Goal: Task Accomplishment & Management: Manage account settings

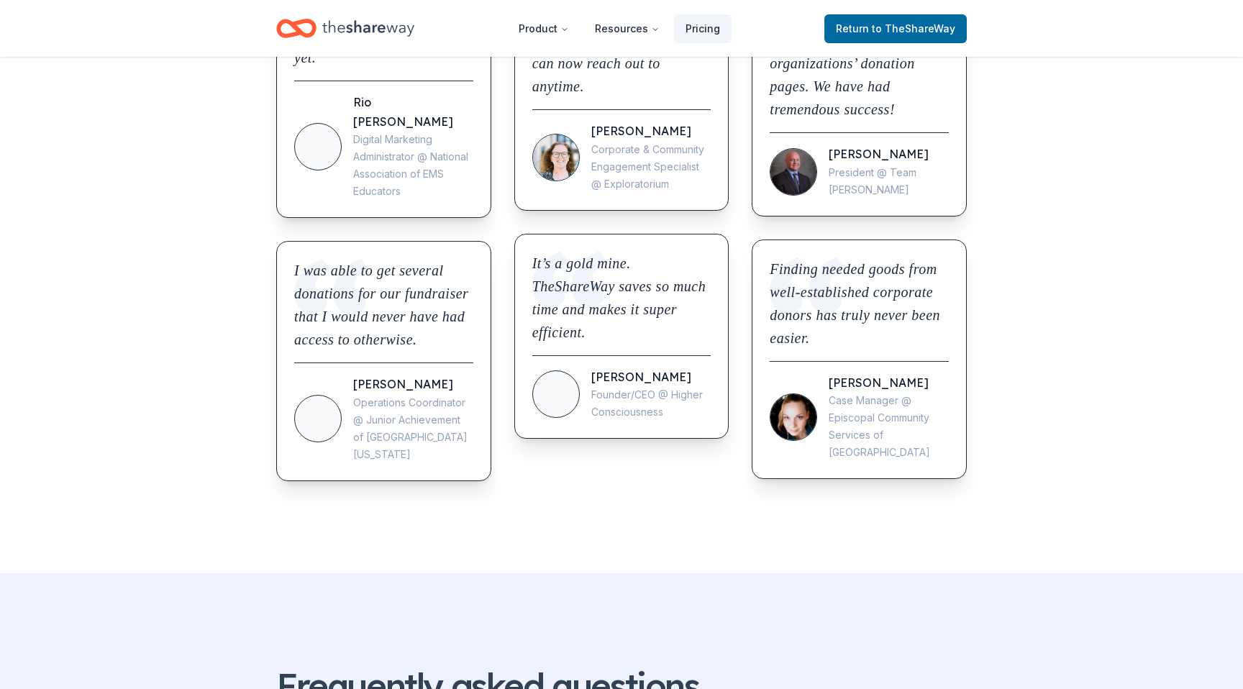
scroll to position [834, 0]
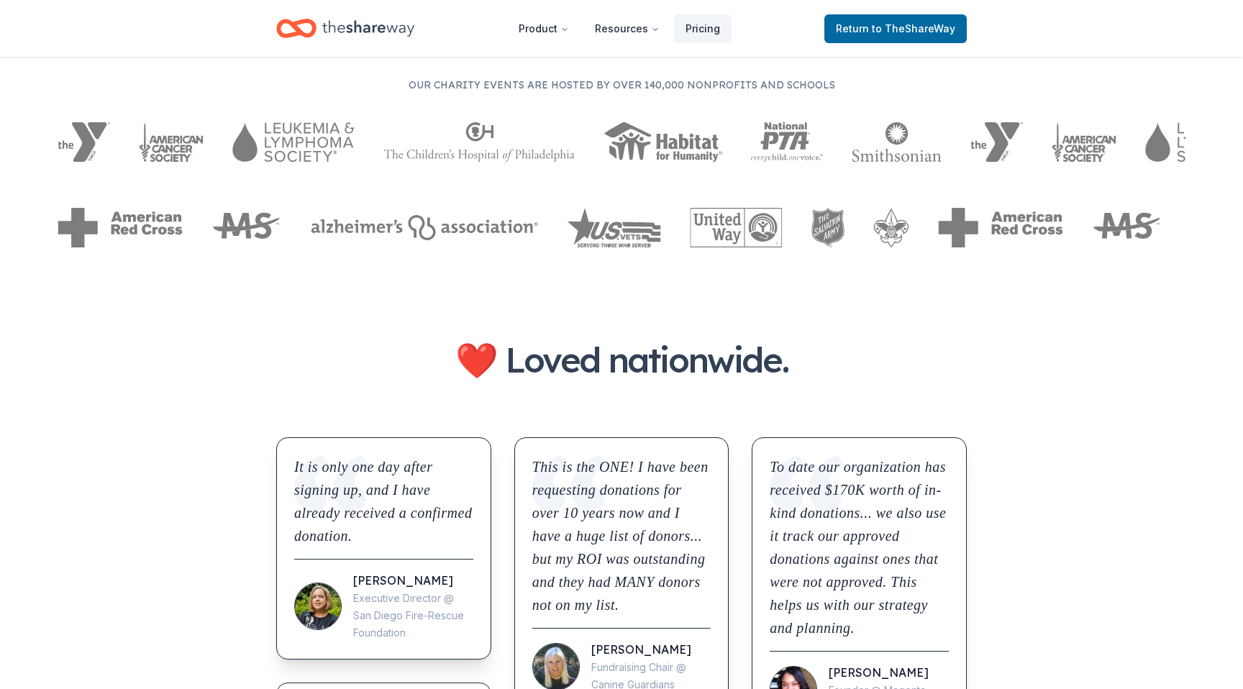
click at [404, 13] on div "Home" at bounding box center [345, 29] width 138 height 34
click at [322, 27] on div "Home" at bounding box center [345, 29] width 138 height 34
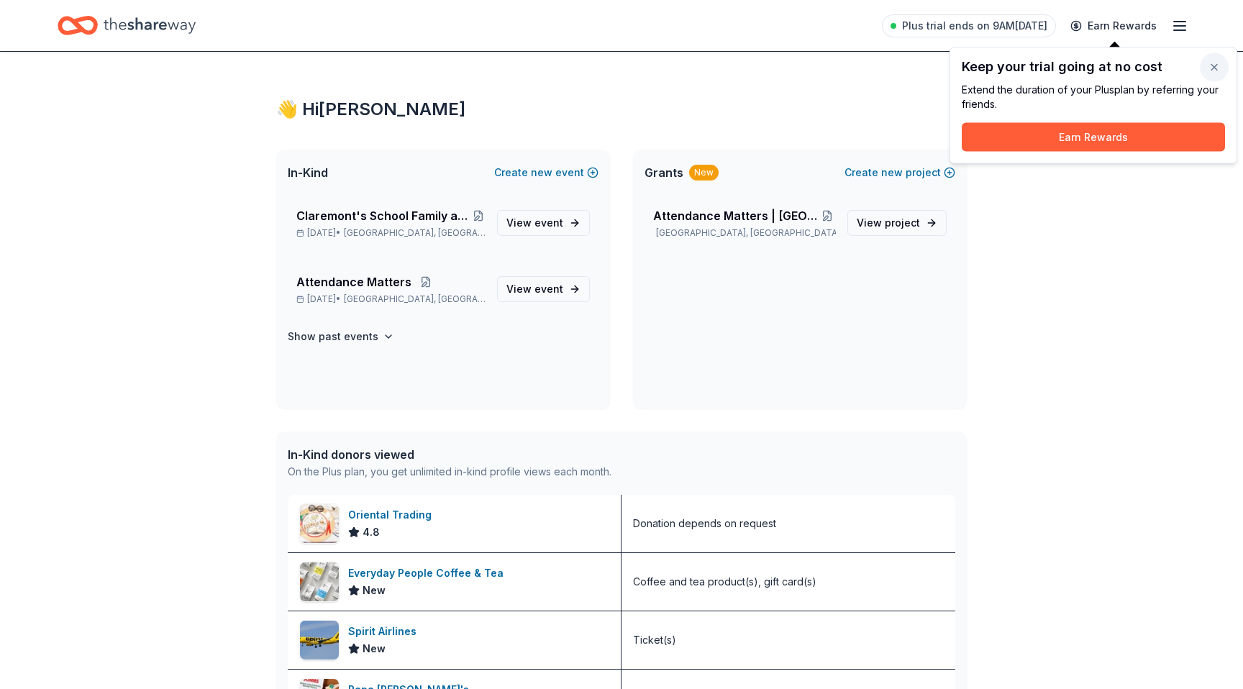
click at [1215, 66] on button "button" at bounding box center [1214, 67] width 29 height 29
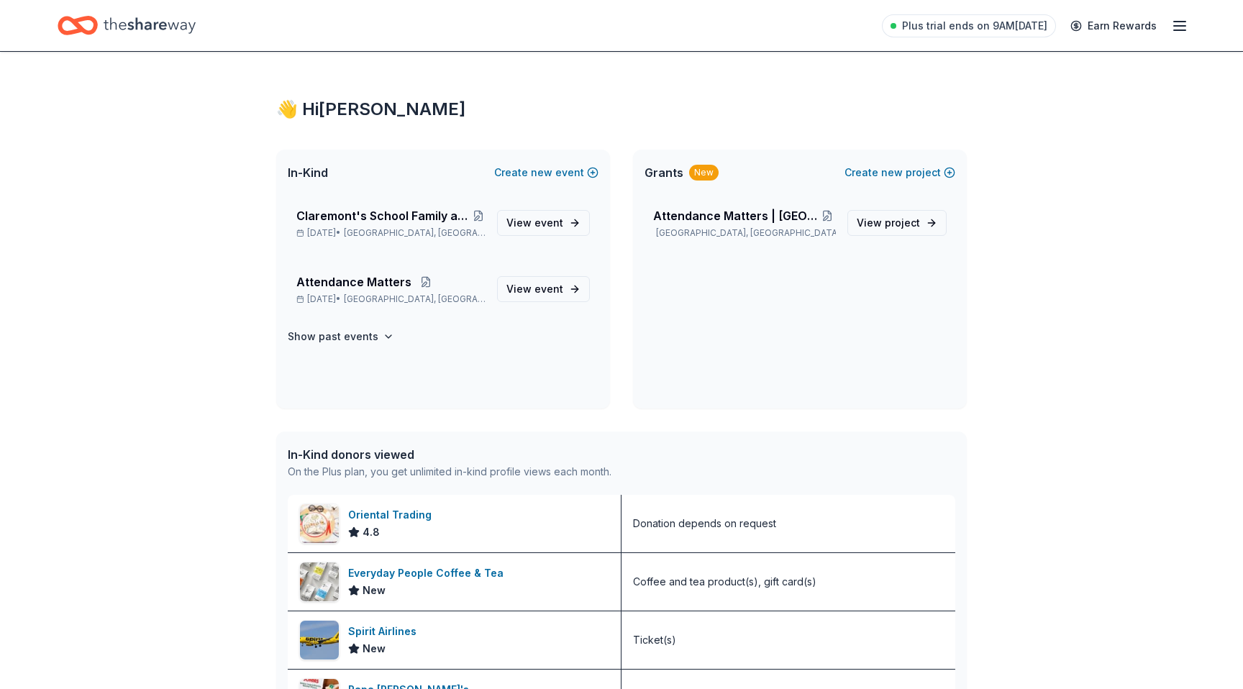
click at [1178, 27] on icon "button" at bounding box center [1179, 25] width 17 height 17
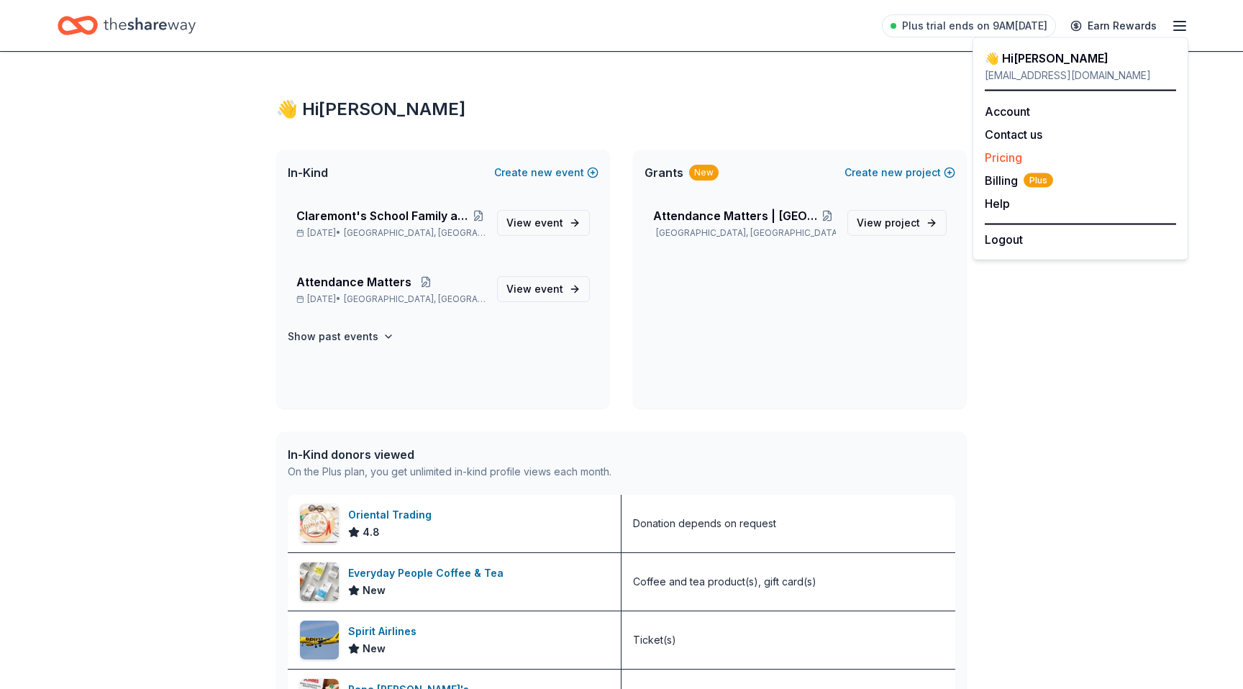
click at [1021, 158] on link "Pricing" at bounding box center [1003, 157] width 37 height 14
click at [1011, 160] on link "Pricing" at bounding box center [1003, 157] width 37 height 14
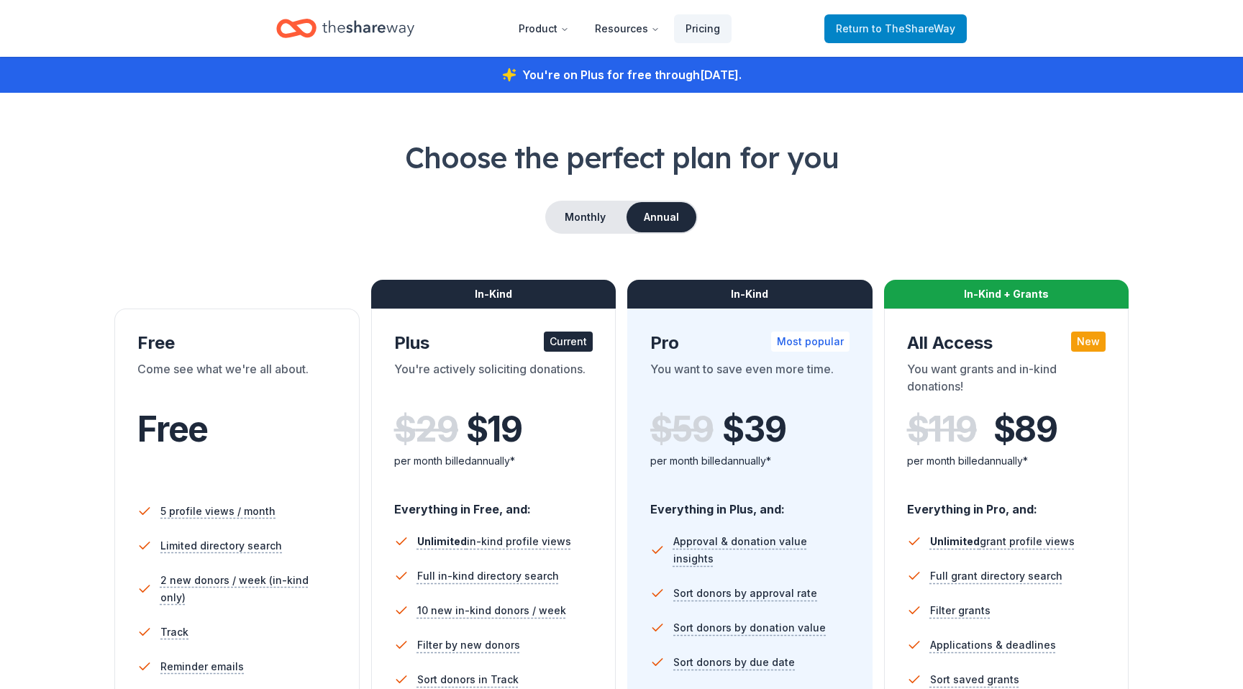
click at [921, 24] on span "to TheShareWay" at bounding box center [913, 28] width 83 height 12
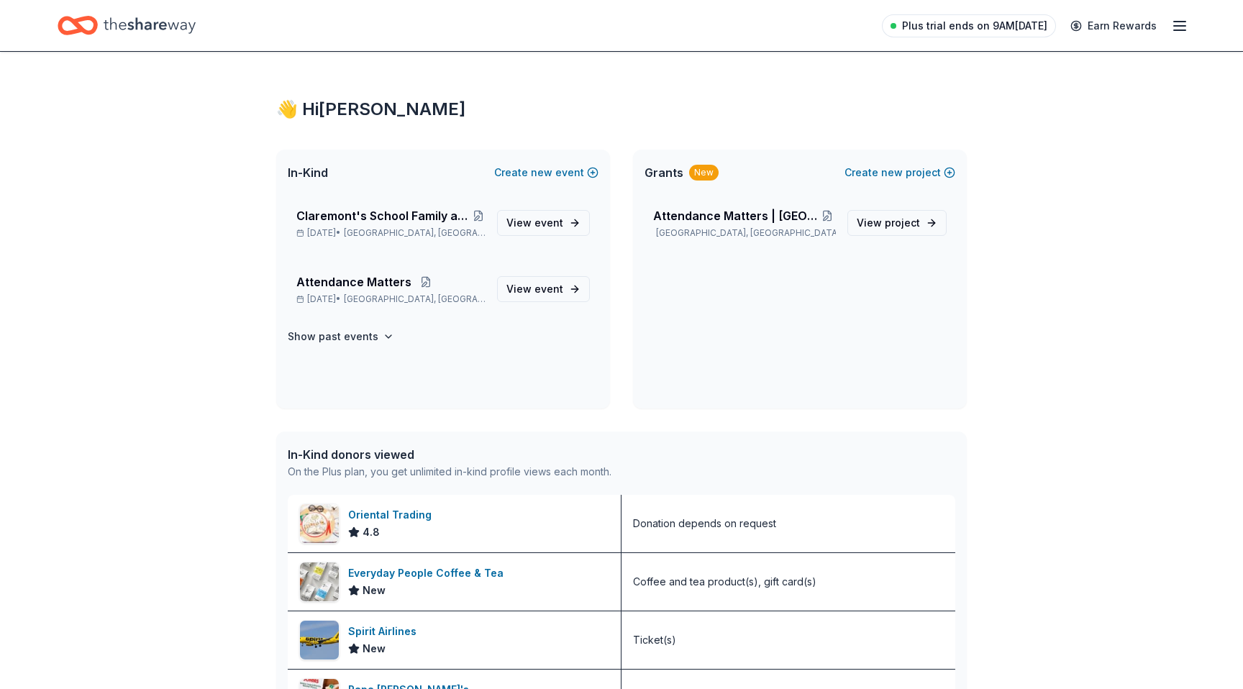
click at [988, 27] on span "Plus trial ends on 9AM[DATE]" at bounding box center [974, 25] width 145 height 17
click at [977, 27] on span "Plus trial ends on 9AM[DATE]" at bounding box center [974, 25] width 145 height 17
click at [1180, 22] on line "button" at bounding box center [1180, 22] width 12 height 0
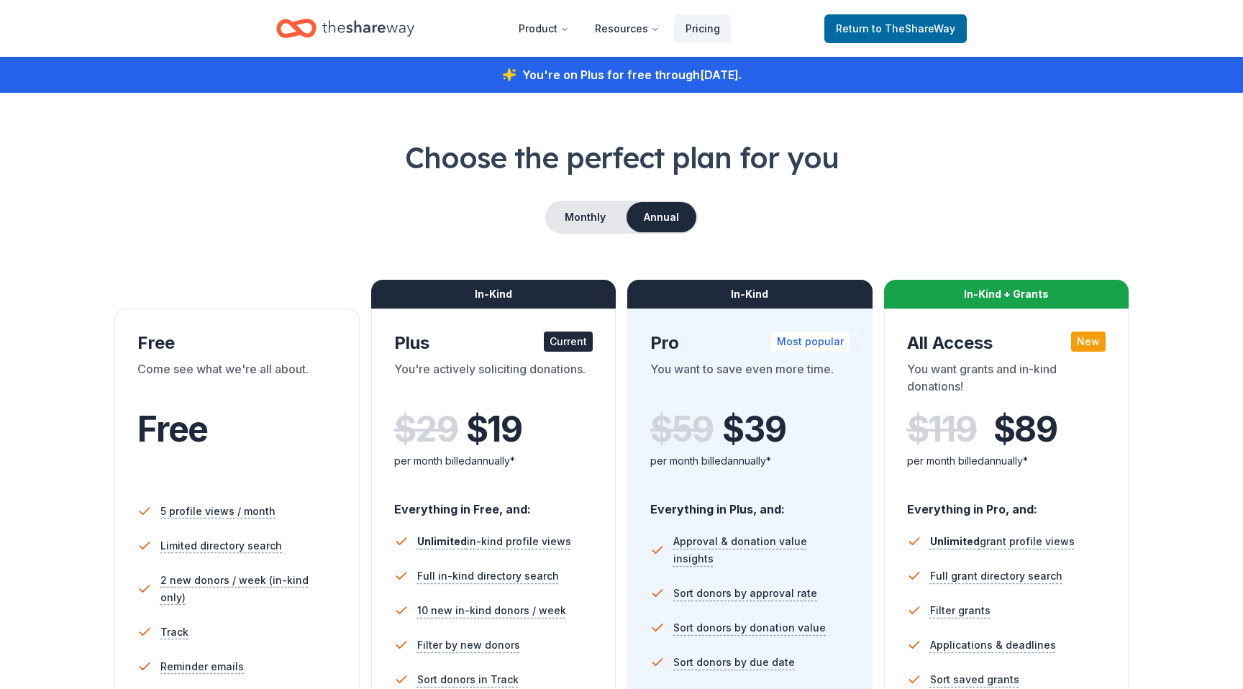
scroll to position [4, 0]
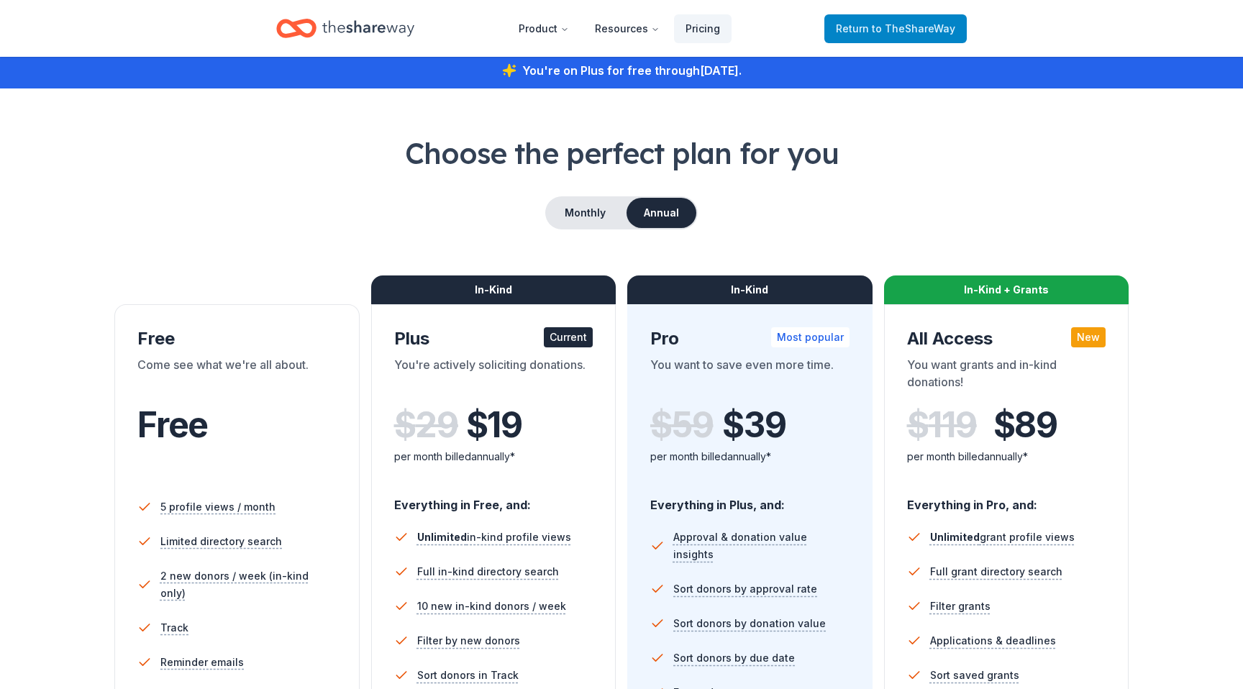
click at [888, 15] on link "Return to TheShareWay" at bounding box center [895, 28] width 142 height 29
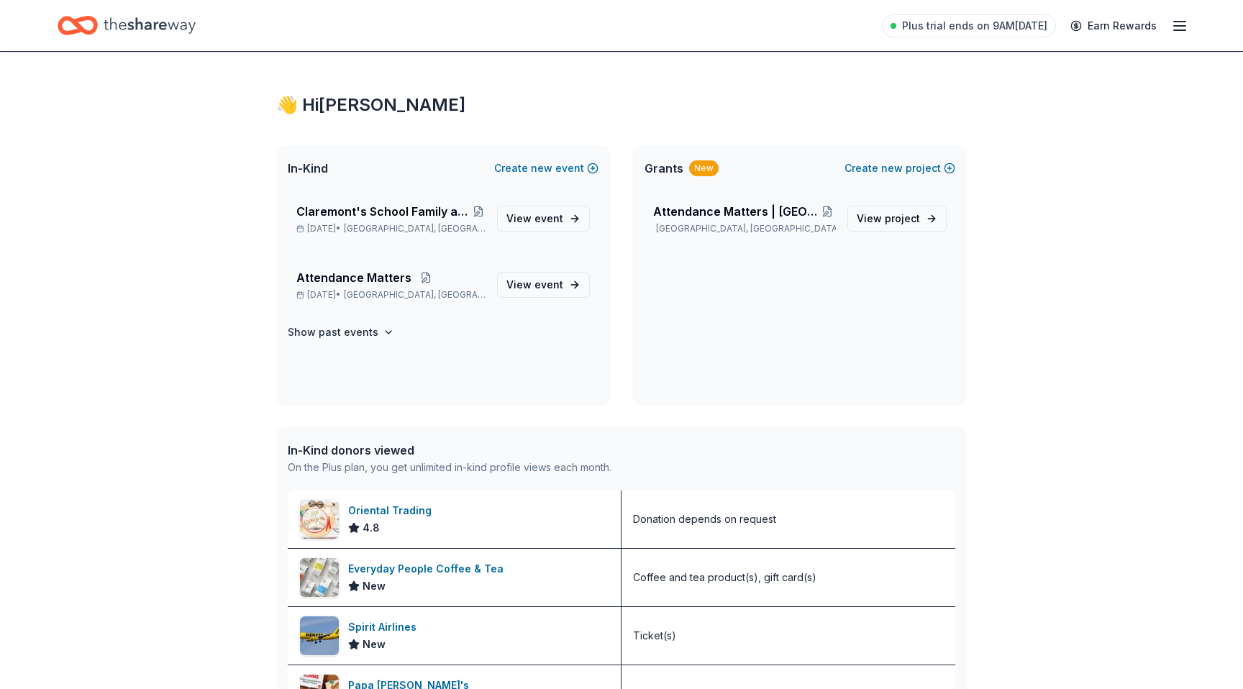
click at [1177, 32] on icon "button" at bounding box center [1179, 25] width 17 height 17
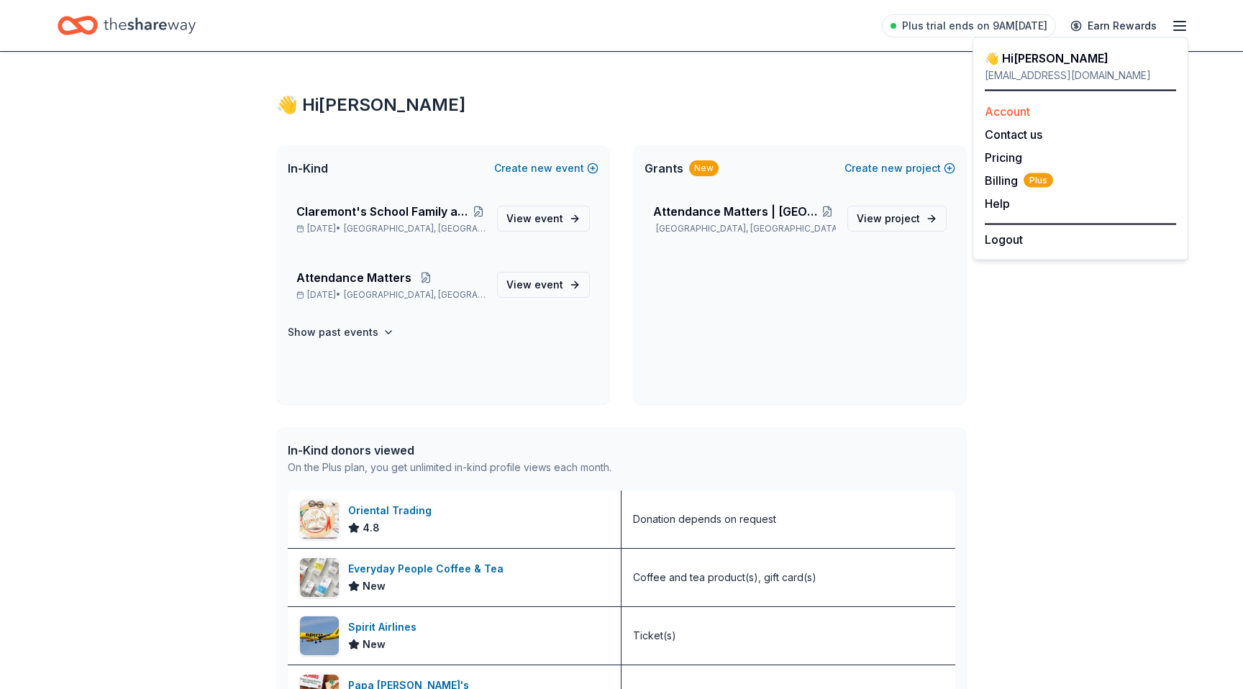
click at [1022, 112] on link "Account" at bounding box center [1007, 111] width 45 height 14
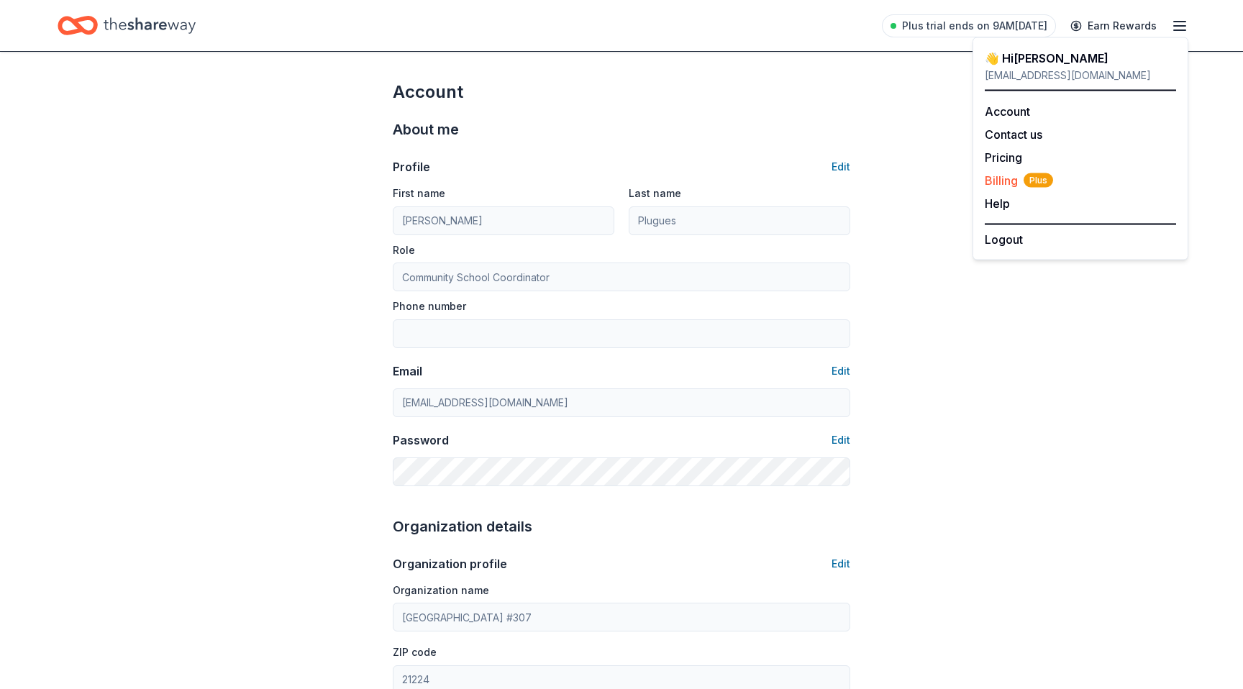
click at [1014, 186] on span "Billing Plus" at bounding box center [1019, 180] width 68 height 17
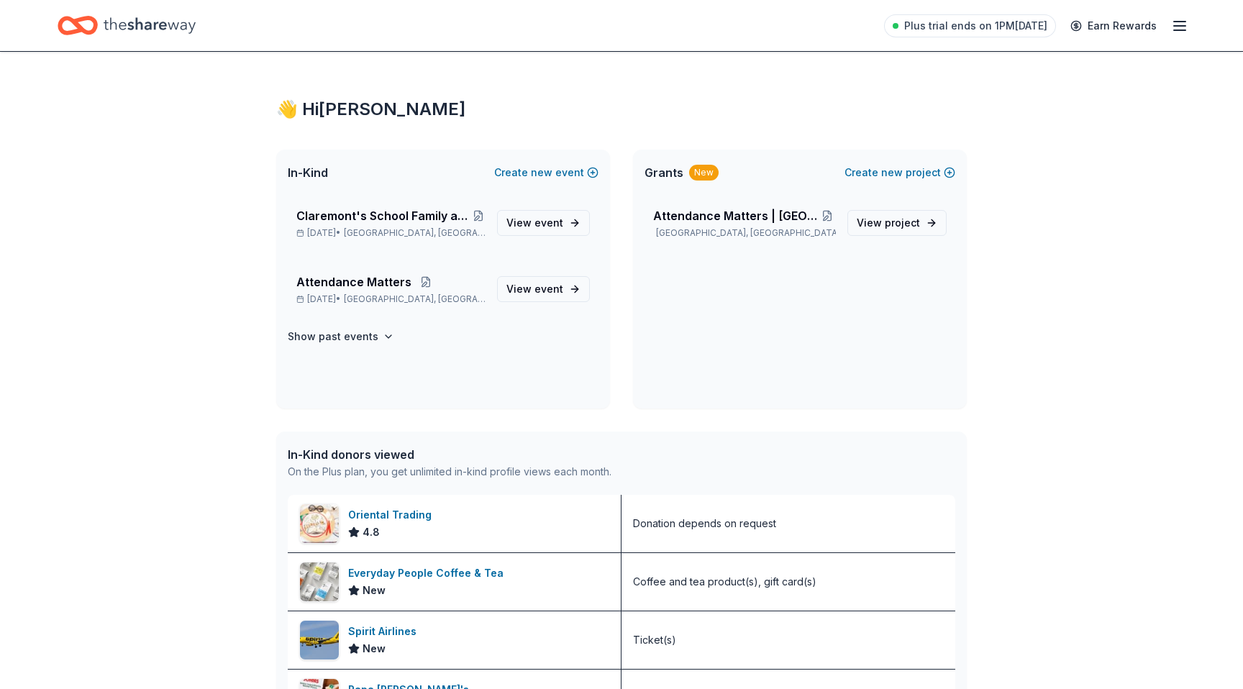
click at [1175, 22] on line "button" at bounding box center [1180, 22] width 12 height 0
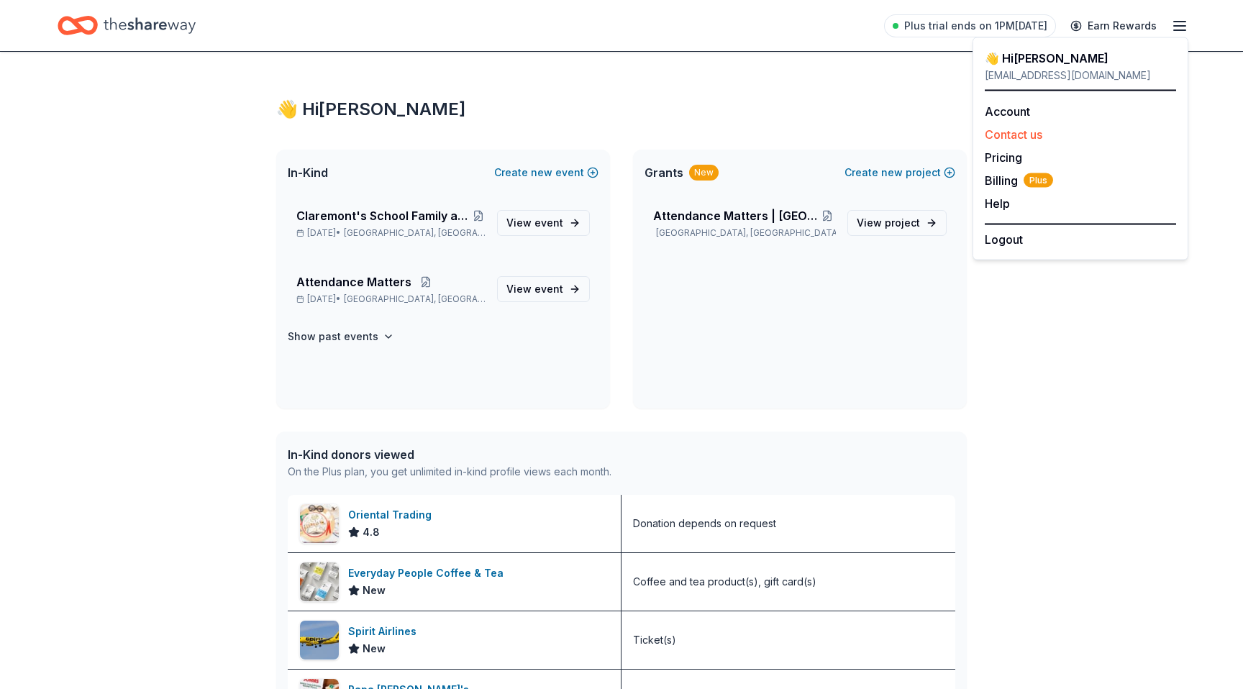
click at [1020, 132] on button "Contact us" at bounding box center [1014, 134] width 58 height 17
